Goal: Check status: Check status

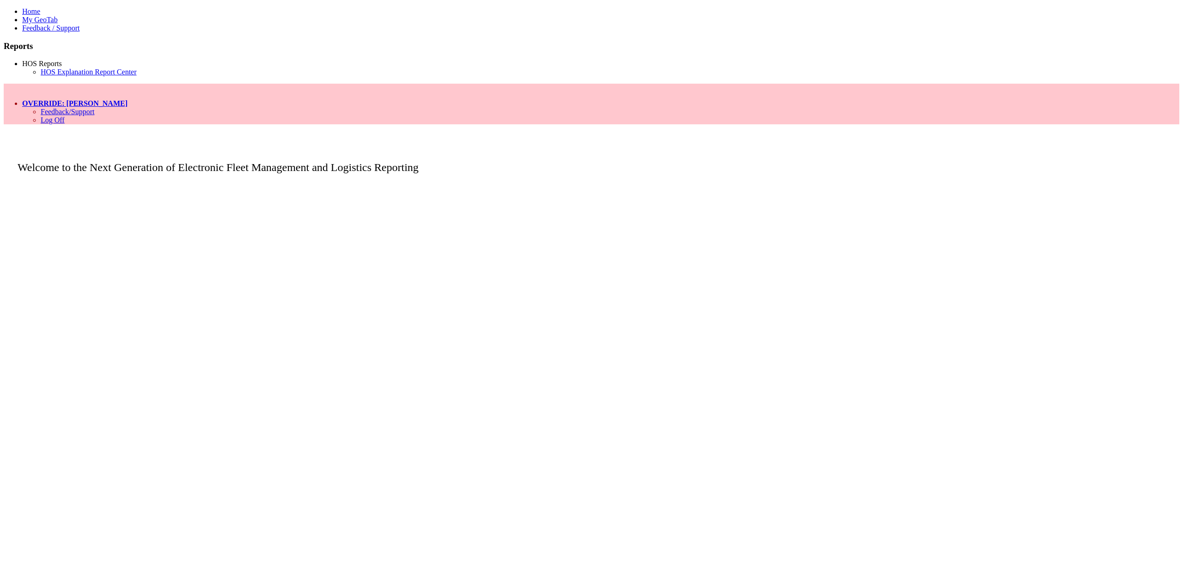
click at [62, 67] on link "HOS Reports" at bounding box center [42, 64] width 40 height 8
click at [63, 76] on link "HOS Explanation Report Center" at bounding box center [89, 72] width 96 height 8
click at [60, 67] on link "HOS Reports" at bounding box center [42, 64] width 40 height 8
click at [60, 76] on link "HOS Explanation Report Center" at bounding box center [89, 72] width 96 height 8
click at [62, 67] on link "HOS Reports" at bounding box center [42, 64] width 40 height 8
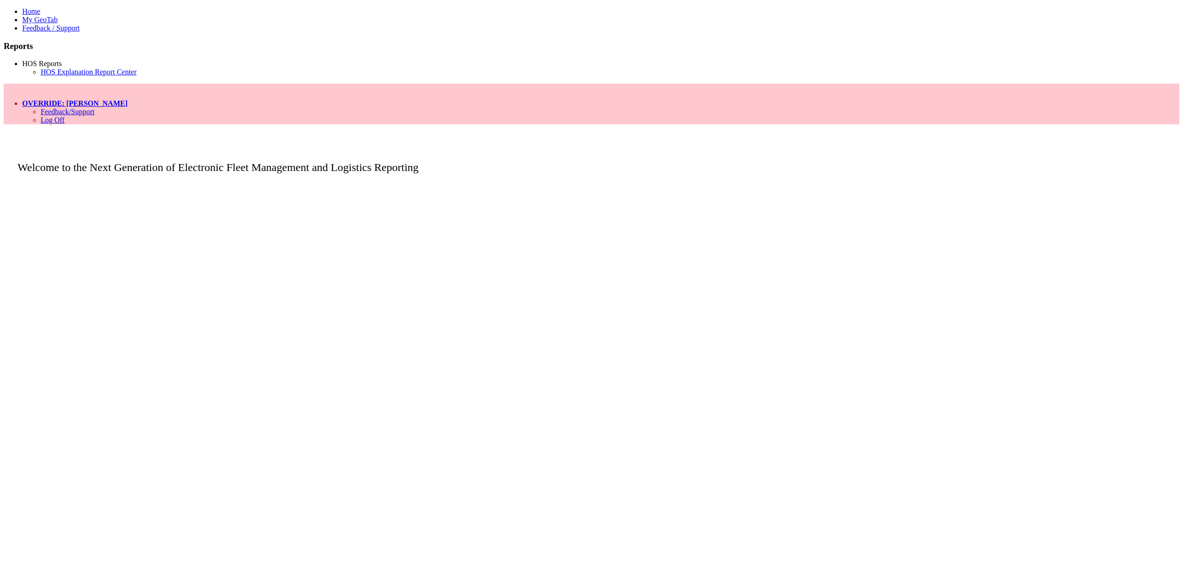
click at [70, 76] on link "HOS Explanation Report Center" at bounding box center [89, 72] width 96 height 8
click at [62, 67] on link "HOS Reports" at bounding box center [42, 64] width 40 height 8
click at [66, 76] on link "HOS Explanation Report Center" at bounding box center [89, 72] width 96 height 8
click at [128, 99] on link "OVERRIDE: [PERSON_NAME]" at bounding box center [74, 103] width 105 height 8
click at [65, 116] on link "Log Off" at bounding box center [53, 120] width 24 height 8
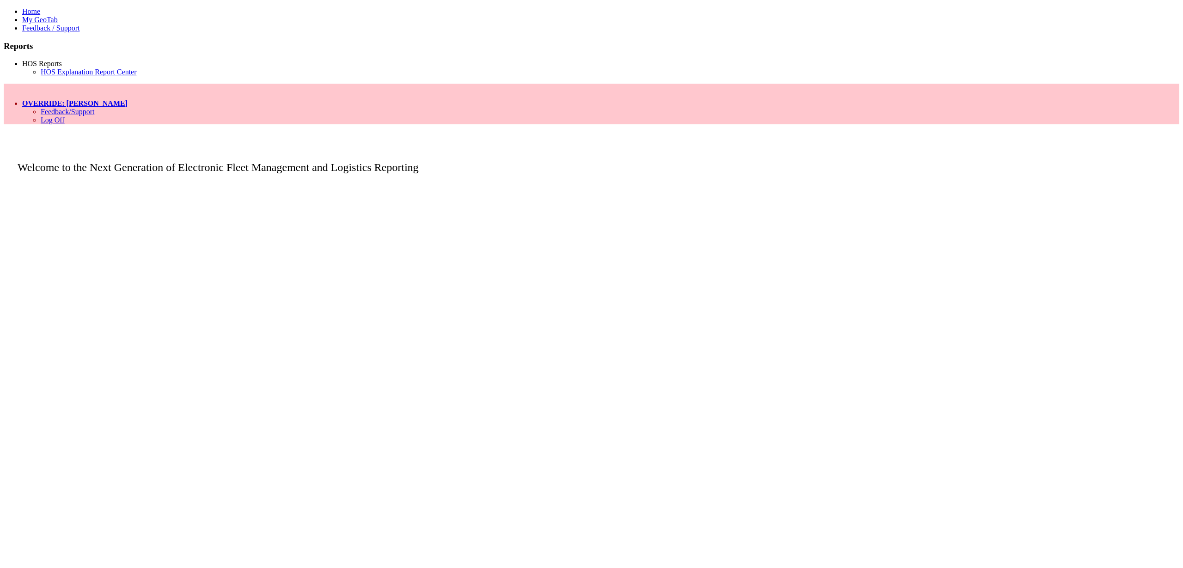
drag, startPoint x: 90, startPoint y: 113, endPoint x: 70, endPoint y: 145, distance: 37.2
click at [62, 67] on span at bounding box center [62, 64] width 0 height 8
click at [63, 76] on link "HOS Explanation Report Center" at bounding box center [89, 72] width 96 height 8
click at [62, 67] on link "HOS Reports" at bounding box center [42, 64] width 40 height 8
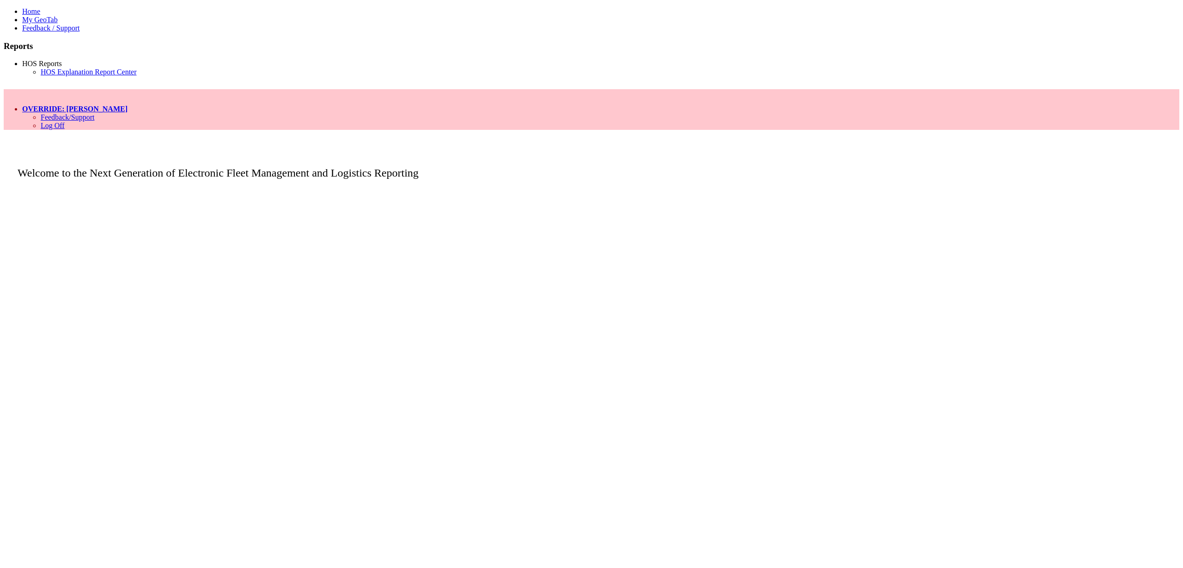
drag, startPoint x: 75, startPoint y: 141, endPoint x: 98, endPoint y: 159, distance: 29.2
click at [75, 82] on div "Home My GeoTab Feedback / Support Reports HOS Reports HOS Explanation Report Ce…" at bounding box center [592, 44] width 1176 height 74
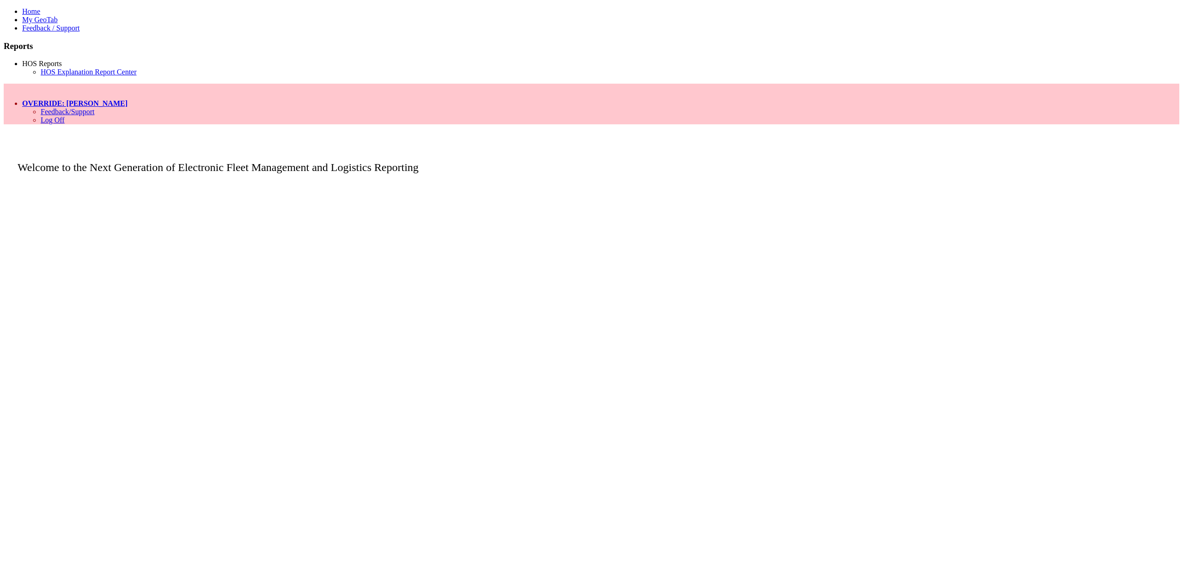
click at [74, 76] on link "HOS Explanation Report Center" at bounding box center [89, 72] width 96 height 8
click at [62, 67] on span at bounding box center [62, 64] width 0 height 8
click at [71, 76] on link "HOS Explanation Report Center" at bounding box center [89, 72] width 96 height 8
click at [62, 67] on link "HOS Reports" at bounding box center [42, 64] width 40 height 8
click at [56, 76] on link "HOS Explanation Report Center" at bounding box center [89, 72] width 96 height 8
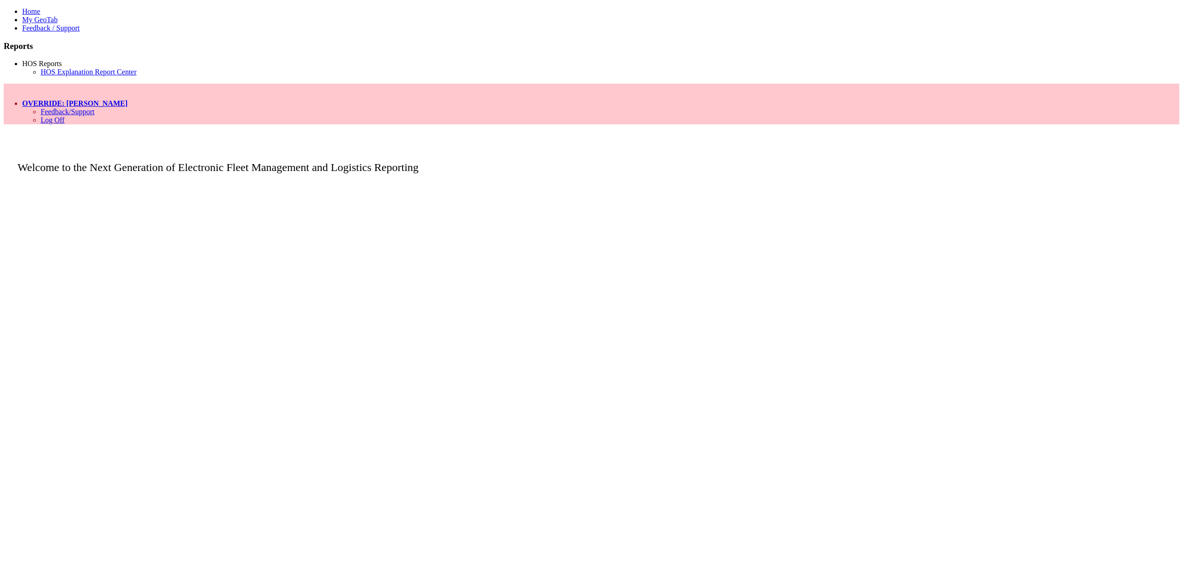
click at [128, 99] on link "OVERRIDE: [PERSON_NAME]" at bounding box center [74, 103] width 105 height 8
click at [65, 116] on link "Log Off" at bounding box center [53, 120] width 24 height 8
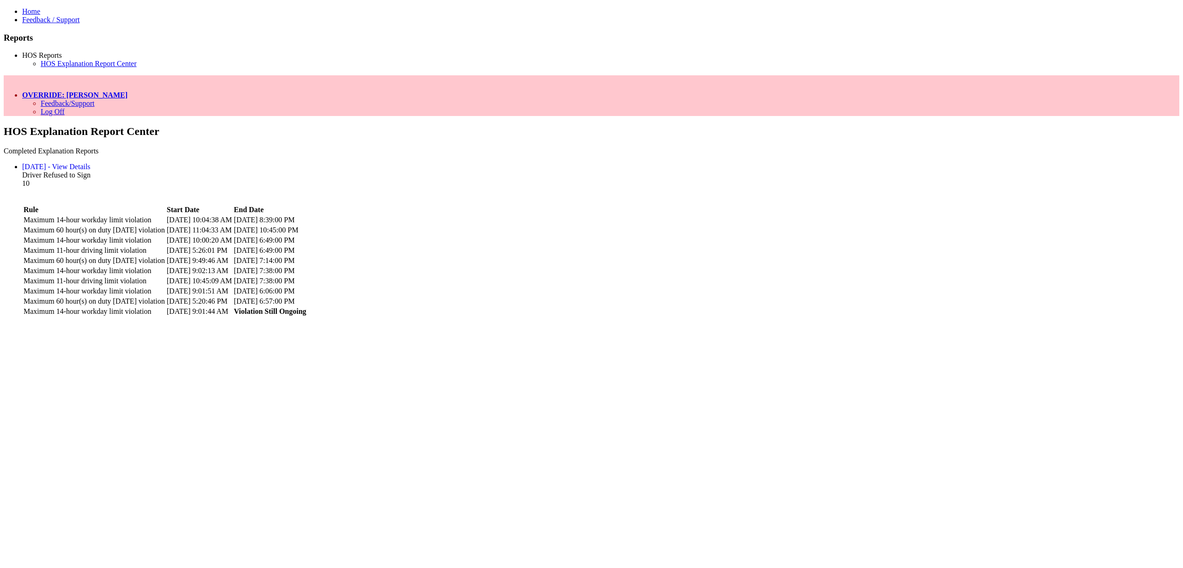
click at [412, 163] on li "[DATE] - View Details Driver Refused to Sign 10 Rule Start Date" at bounding box center [600, 240] width 1157 height 154
click at [91, 163] on link "[DATE] - View Details" at bounding box center [56, 167] width 68 height 8
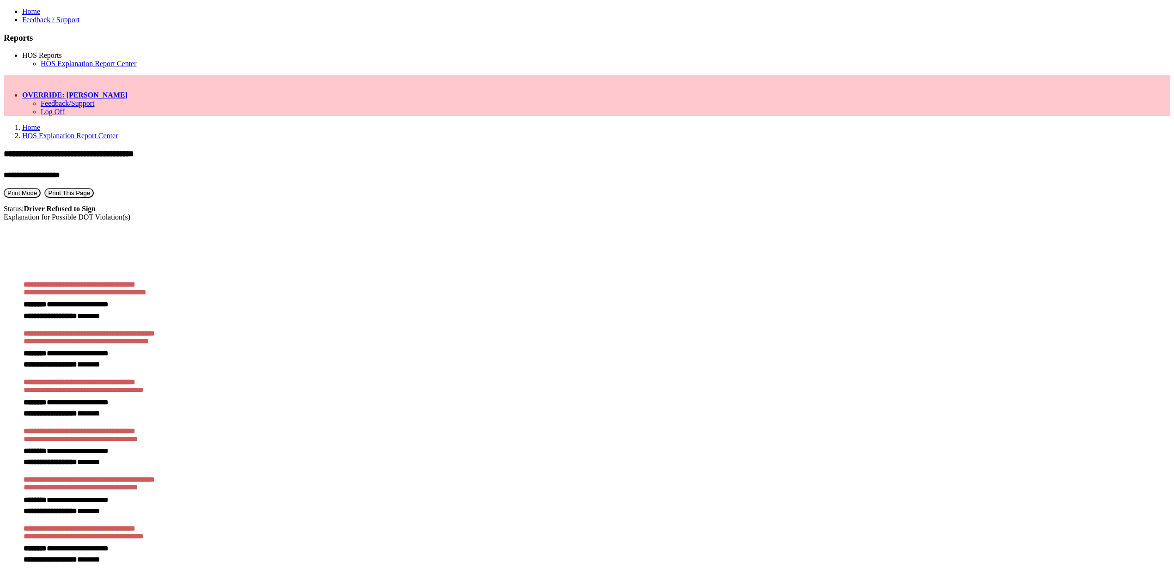
click at [128, 91] on link "OVERRIDE: [PERSON_NAME]" at bounding box center [74, 95] width 105 height 8
click at [65, 108] on link "Log Off" at bounding box center [53, 112] width 24 height 8
